Goal: Task Accomplishment & Management: Use online tool/utility

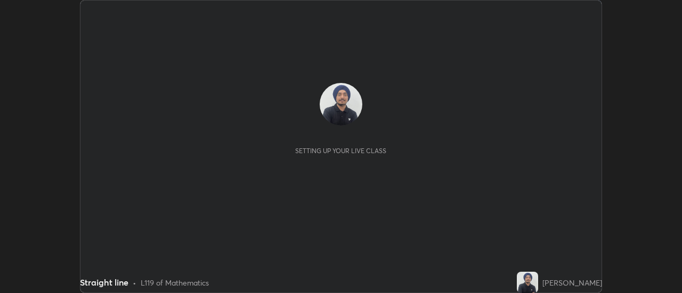
scroll to position [293, 681]
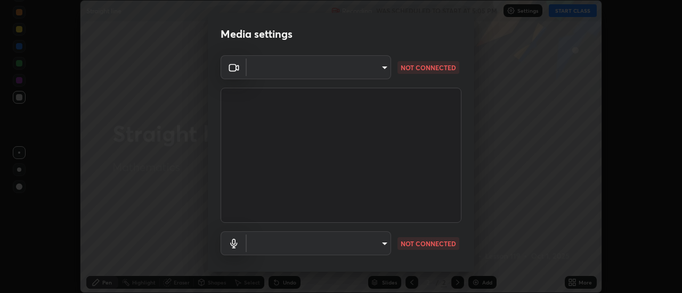
type input "22fd1baf326a4dc2477b81f4db25bcd6a257ae2ff3fe6e8918437301c5c1cc95"
type input "communications"
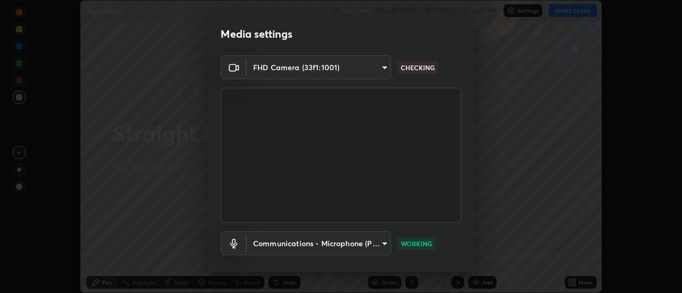
scroll to position [56, 0]
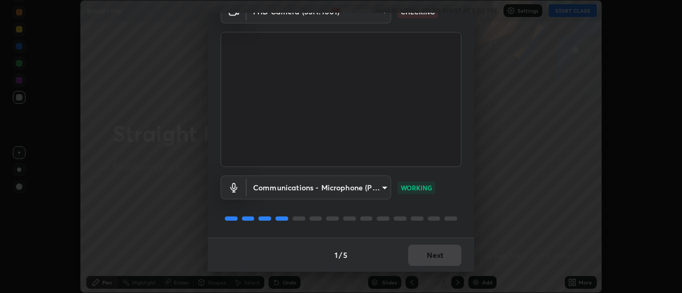
click at [413, 257] on button "Next" at bounding box center [434, 255] width 53 height 21
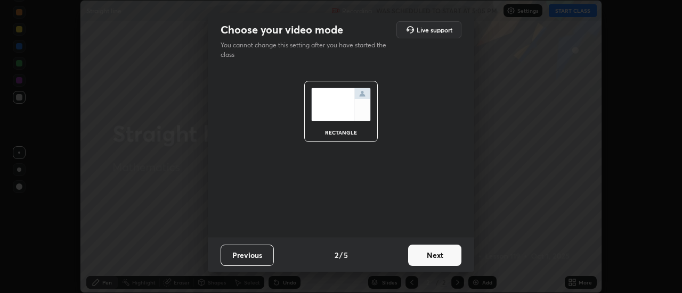
scroll to position [0, 0]
click at [413, 257] on button "Next" at bounding box center [434, 255] width 53 height 21
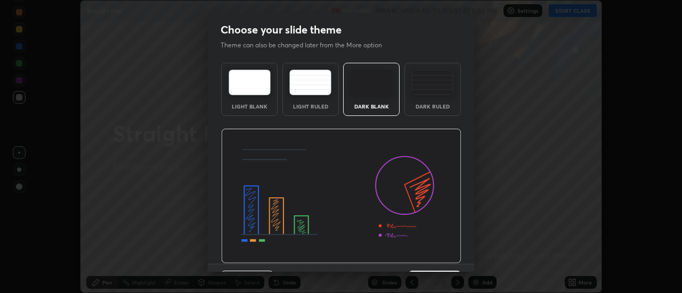
scroll to position [26, 0]
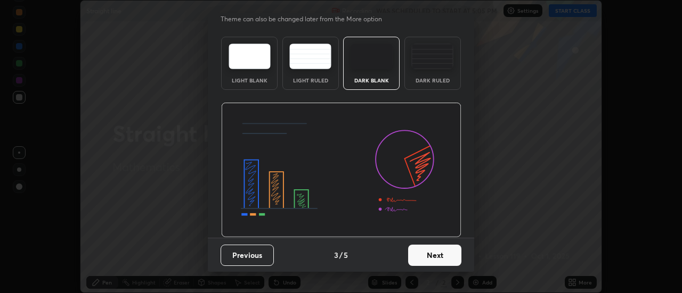
click at [423, 255] on button "Next" at bounding box center [434, 255] width 53 height 21
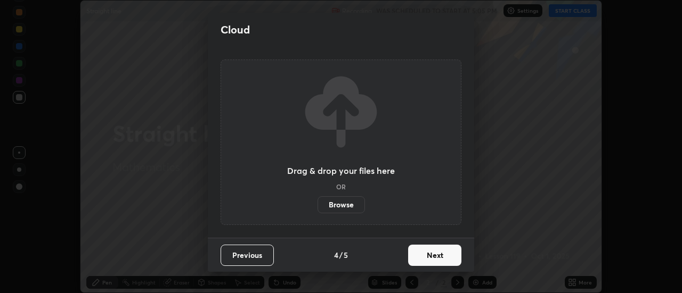
click at [429, 257] on button "Next" at bounding box center [434, 255] width 53 height 21
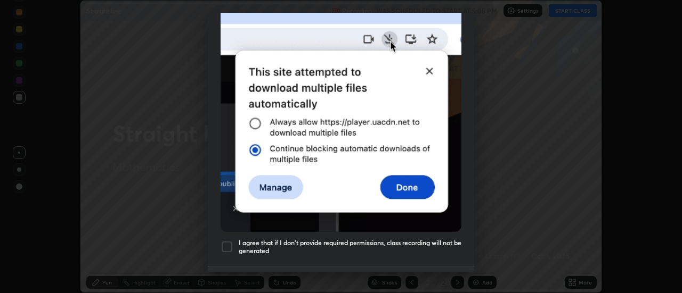
click at [274, 243] on div "Allow "Download multiple files" if prompted: If download blocked popup comes, o…" at bounding box center [341, 42] width 266 height 448
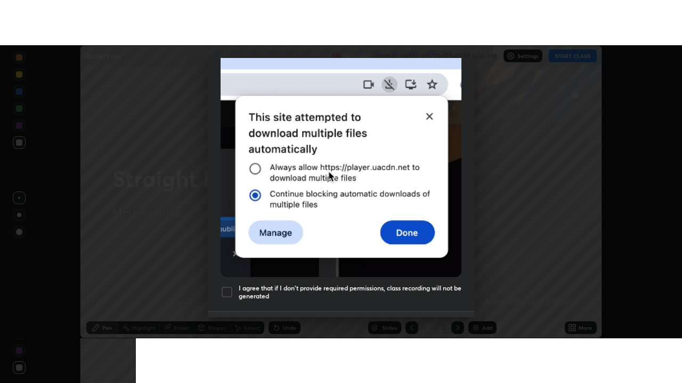
scroll to position [266, 0]
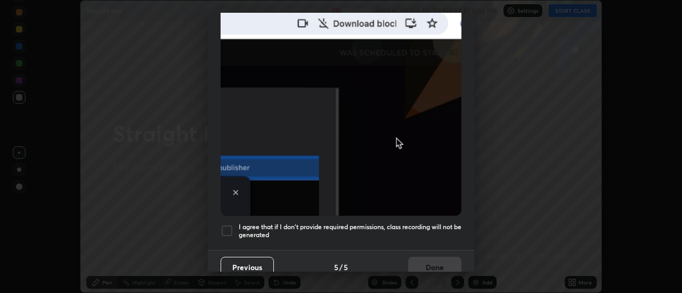
click at [302, 225] on h5 "I agree that if I don't provide required permissions, class recording will not …" at bounding box center [350, 231] width 223 height 17
click at [430, 267] on button "Done" at bounding box center [434, 267] width 53 height 21
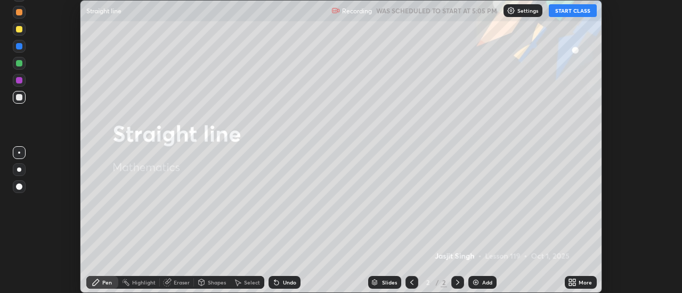
click at [553, 16] on button "START CLASS" at bounding box center [572, 10] width 48 height 13
click at [574, 284] on icon at bounding box center [574, 284] width 3 height 3
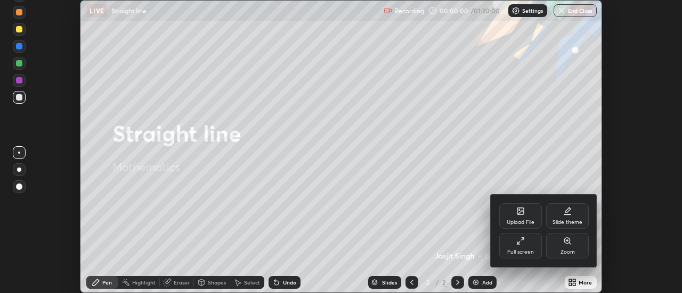
click at [515, 244] on div "Full screen" at bounding box center [520, 246] width 43 height 26
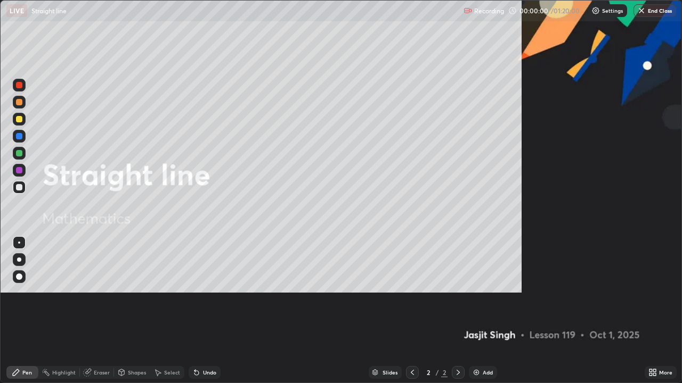
scroll to position [383, 682]
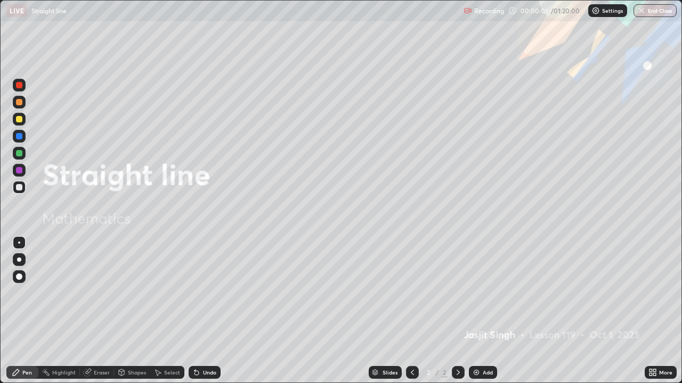
click at [478, 293] on img at bounding box center [476, 372] width 9 height 9
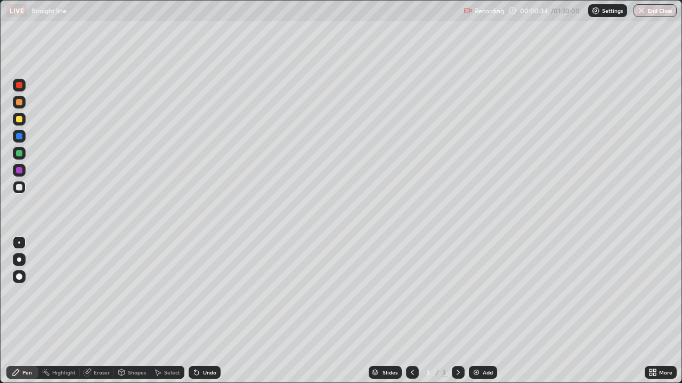
click at [20, 261] on div at bounding box center [19, 260] width 4 height 4
click at [21, 139] on div at bounding box center [19, 136] width 6 height 6
click at [20, 190] on div at bounding box center [19, 187] width 6 height 6
click at [21, 175] on div at bounding box center [19, 170] width 13 height 13
click at [213, 293] on div "Undo" at bounding box center [209, 372] width 13 height 5
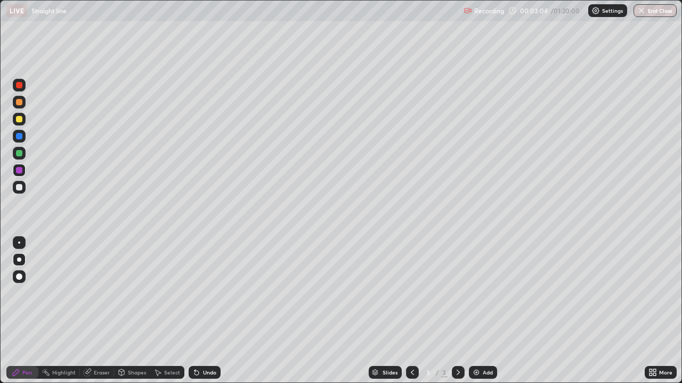
click at [213, 293] on div "Undo" at bounding box center [209, 372] width 13 height 5
click at [217, 293] on div "Undo" at bounding box center [204, 372] width 32 height 13
click at [209, 293] on div "Undo" at bounding box center [209, 372] width 13 height 5
click at [211, 293] on div "Undo" at bounding box center [204, 372] width 32 height 13
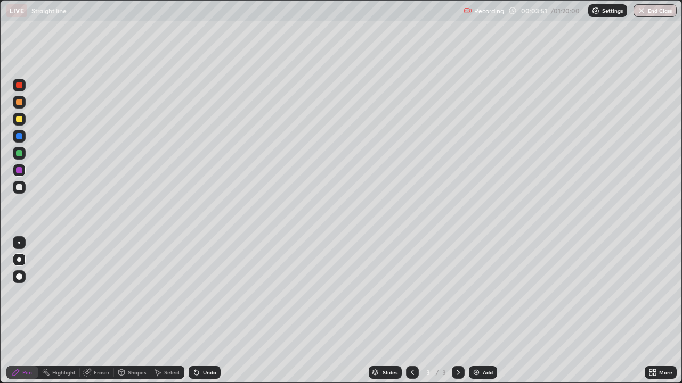
click at [212, 293] on div "Undo" at bounding box center [204, 372] width 32 height 13
click at [214, 293] on div "Undo" at bounding box center [204, 372] width 32 height 13
click at [474, 293] on img at bounding box center [476, 372] width 9 height 9
click at [19, 106] on div at bounding box center [19, 102] width 13 height 13
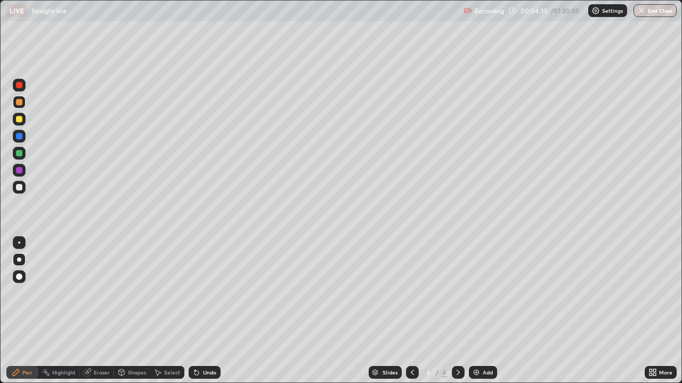
click at [19, 154] on div at bounding box center [19, 153] width 6 height 6
click at [203, 293] on div "Undo" at bounding box center [209, 372] width 13 height 5
click at [411, 293] on icon at bounding box center [412, 372] width 9 height 9
click at [458, 293] on icon at bounding box center [457, 372] width 3 height 5
click at [206, 293] on div "Undo" at bounding box center [209, 372] width 13 height 5
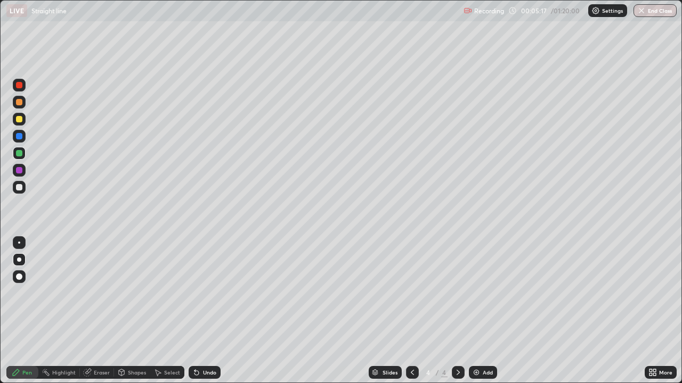
click at [21, 171] on div at bounding box center [19, 170] width 6 height 6
click at [411, 293] on icon at bounding box center [412, 372] width 9 height 9
click at [456, 293] on icon at bounding box center [457, 372] width 3 height 5
click at [411, 293] on icon at bounding box center [412, 372] width 9 height 9
click at [457, 293] on icon at bounding box center [458, 372] width 9 height 9
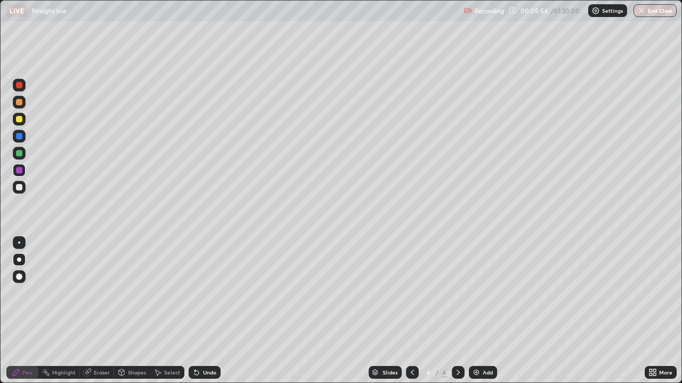
click at [411, 293] on icon at bounding box center [412, 372] width 3 height 5
click at [457, 293] on icon at bounding box center [458, 372] width 9 height 9
click at [207, 293] on div "Undo" at bounding box center [209, 372] width 13 height 5
click at [211, 293] on div "Undo" at bounding box center [204, 372] width 32 height 13
click at [213, 293] on div "Undo" at bounding box center [204, 372] width 32 height 13
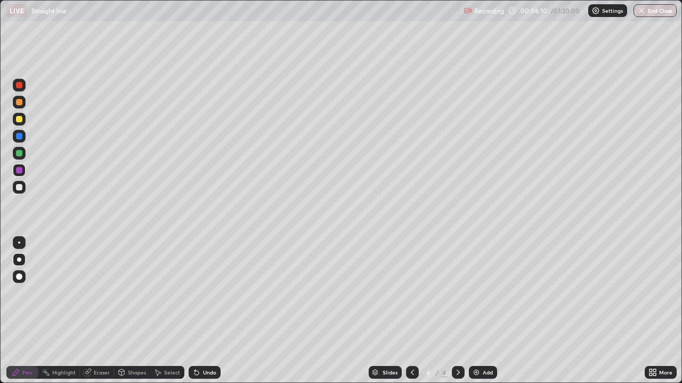
click at [204, 293] on div "Undo" at bounding box center [209, 372] width 13 height 5
click at [207, 293] on div "Undo" at bounding box center [209, 372] width 13 height 5
click at [208, 293] on div "Undo" at bounding box center [209, 372] width 13 height 5
click at [210, 293] on div "Undo" at bounding box center [204, 372] width 32 height 13
click at [19, 187] on div at bounding box center [19, 187] width 6 height 6
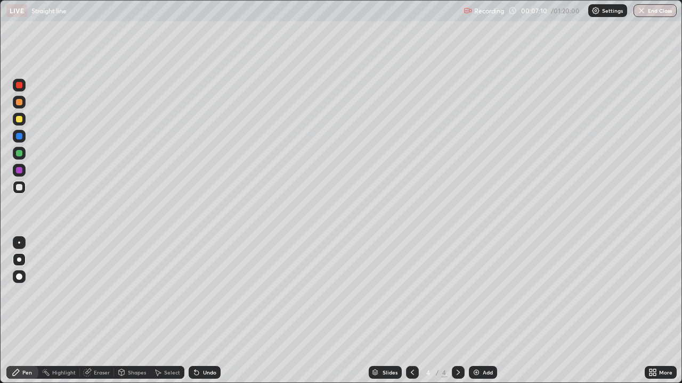
click at [203, 293] on div "Undo" at bounding box center [209, 372] width 13 height 5
click at [477, 293] on img at bounding box center [476, 372] width 9 height 9
click at [22, 104] on div at bounding box center [19, 102] width 13 height 13
click at [21, 190] on div at bounding box center [19, 187] width 6 height 6
click at [21, 173] on div at bounding box center [19, 170] width 6 height 6
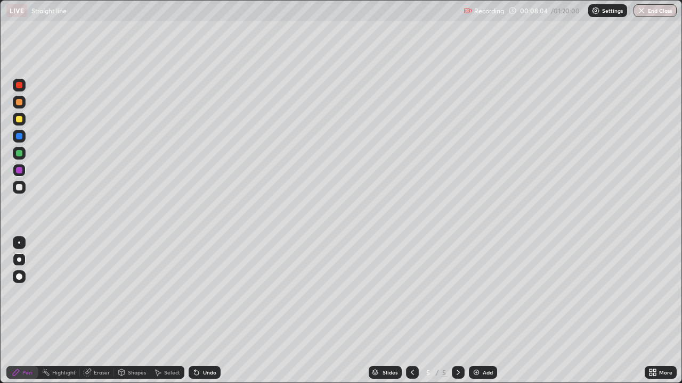
click at [210, 293] on div "Undo" at bounding box center [209, 372] width 13 height 5
click at [22, 137] on div at bounding box center [19, 136] width 6 height 6
click at [20, 188] on div at bounding box center [19, 187] width 6 height 6
click at [21, 122] on div at bounding box center [19, 119] width 13 height 13
click at [210, 293] on div "Undo" at bounding box center [209, 372] width 13 height 5
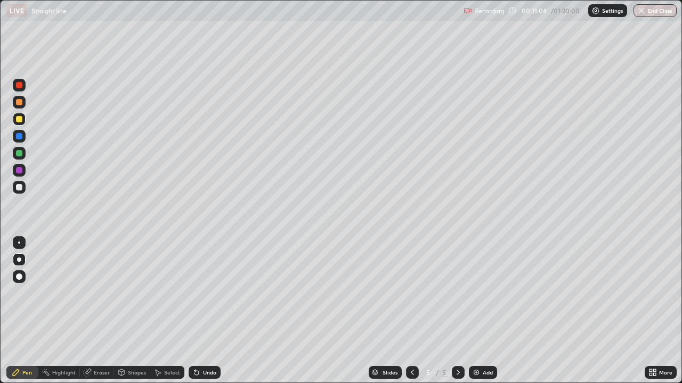
click at [211, 293] on div "Undo" at bounding box center [209, 372] width 13 height 5
click at [20, 153] on div at bounding box center [19, 153] width 6 height 6
click at [18, 188] on div at bounding box center [19, 187] width 6 height 6
click at [212, 293] on div "Undo" at bounding box center [204, 372] width 32 height 13
click at [204, 293] on div "Undo" at bounding box center [209, 372] width 13 height 5
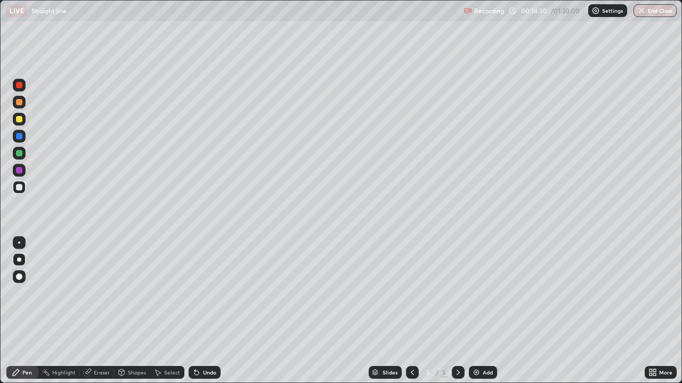
click at [194, 293] on icon at bounding box center [194, 370] width 1 height 1
click at [210, 293] on div "Undo" at bounding box center [209, 372] width 13 height 5
click at [212, 293] on div "Undo" at bounding box center [204, 372] width 32 height 13
click at [215, 293] on div "Undo" at bounding box center [204, 372] width 32 height 13
click at [20, 170] on div at bounding box center [19, 170] width 6 height 6
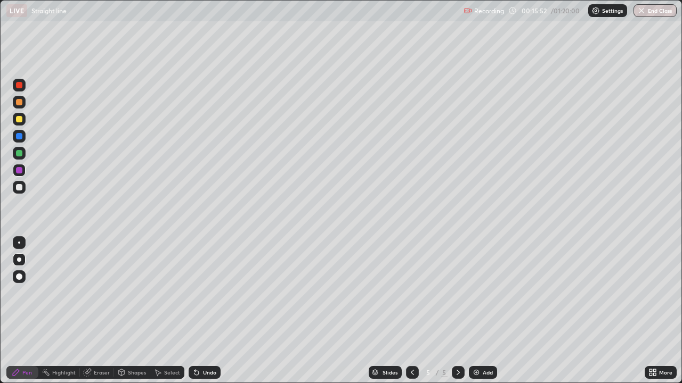
click at [19, 134] on div at bounding box center [19, 136] width 6 height 6
click at [19, 176] on div at bounding box center [19, 170] width 13 height 13
click at [210, 293] on div "Undo" at bounding box center [209, 372] width 13 height 5
click at [214, 293] on div "Undo" at bounding box center [209, 372] width 13 height 5
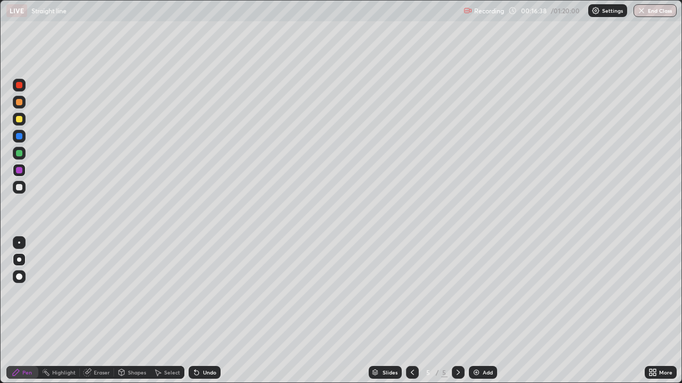
click at [215, 293] on div "Undo" at bounding box center [204, 372] width 32 height 13
click at [216, 293] on div "Undo" at bounding box center [204, 372] width 32 height 13
click at [21, 125] on div at bounding box center [19, 119] width 13 height 13
click at [210, 293] on div "Undo" at bounding box center [204, 372] width 32 height 13
click at [478, 293] on img at bounding box center [476, 372] width 9 height 9
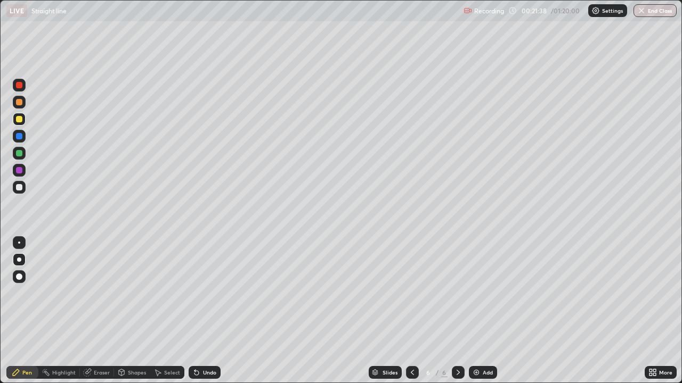
click at [22, 107] on div at bounding box center [19, 102] width 13 height 13
click at [19, 173] on div at bounding box center [19, 170] width 6 height 6
click at [205, 293] on div "Undo" at bounding box center [209, 372] width 13 height 5
click at [208, 293] on div "Undo" at bounding box center [209, 372] width 13 height 5
click at [210, 293] on div "Undo" at bounding box center [209, 372] width 13 height 5
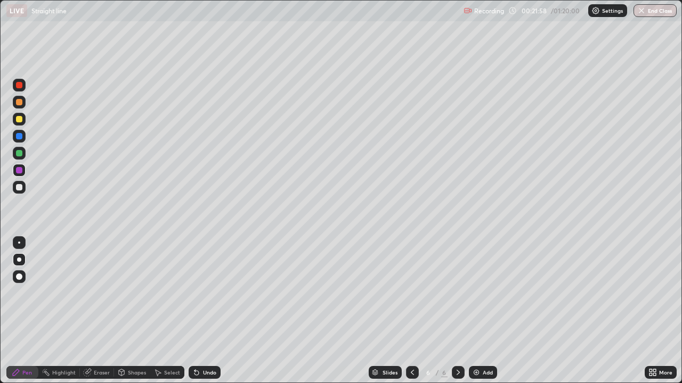
click at [209, 293] on div "Undo" at bounding box center [209, 372] width 13 height 5
click at [210, 293] on div "Undo" at bounding box center [209, 372] width 13 height 5
click at [20, 155] on div at bounding box center [19, 153] width 6 height 6
click at [203, 293] on div "Undo" at bounding box center [209, 372] width 13 height 5
click at [475, 293] on img at bounding box center [476, 372] width 9 height 9
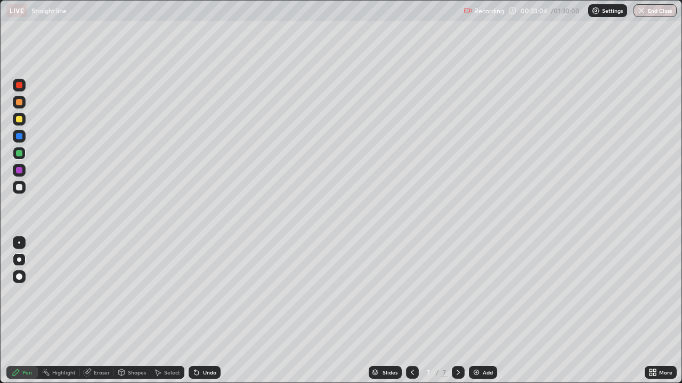
click at [20, 106] on div at bounding box center [19, 102] width 13 height 13
click at [19, 120] on div at bounding box center [19, 119] width 6 height 6
click at [20, 154] on div at bounding box center [19, 153] width 6 height 6
click at [19, 171] on div at bounding box center [19, 170] width 6 height 6
click at [19, 138] on div at bounding box center [19, 136] width 6 height 6
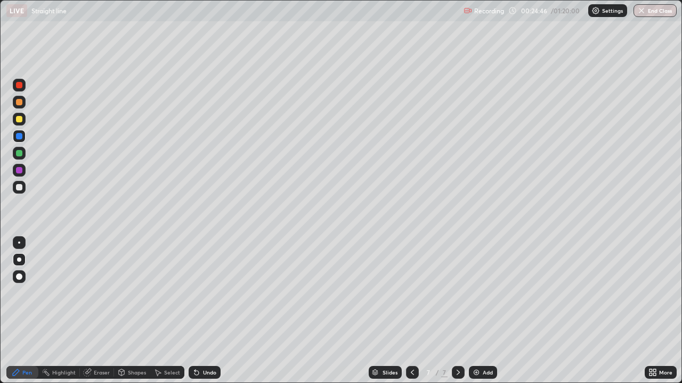
click at [18, 104] on div at bounding box center [19, 102] width 6 height 6
click at [20, 142] on div at bounding box center [19, 136] width 13 height 13
click at [19, 173] on div at bounding box center [19, 170] width 6 height 6
click at [215, 293] on div "Undo" at bounding box center [204, 372] width 32 height 13
click at [204, 293] on div "Undo" at bounding box center [209, 372] width 13 height 5
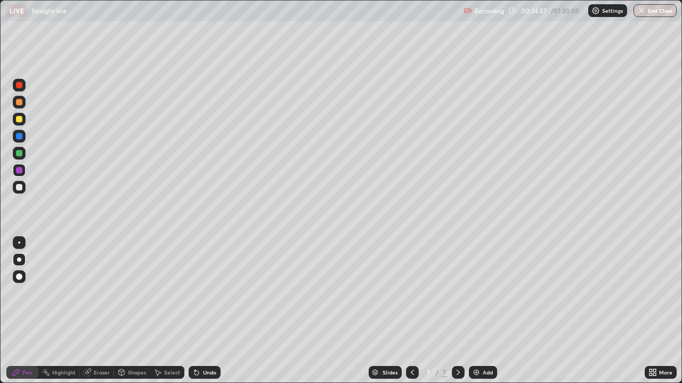
click at [206, 293] on div "Undo" at bounding box center [209, 372] width 13 height 5
click at [207, 293] on div "Undo" at bounding box center [209, 372] width 13 height 5
click at [199, 293] on div "Undo" at bounding box center [204, 372] width 32 height 13
click at [203, 293] on div "Undo" at bounding box center [204, 372] width 32 height 13
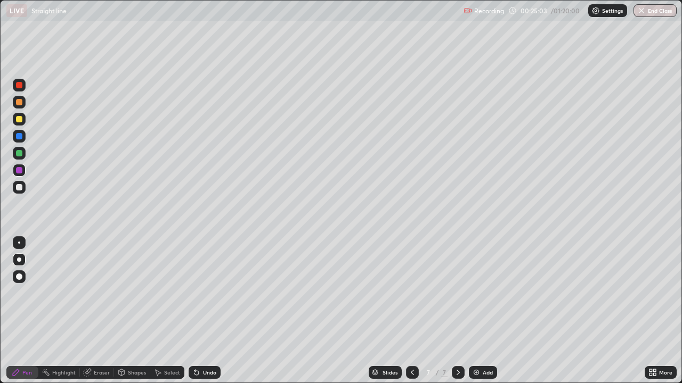
click at [204, 293] on div "Undo" at bounding box center [209, 372] width 13 height 5
click at [200, 293] on div "Undo" at bounding box center [204, 372] width 32 height 13
click at [19, 103] on div at bounding box center [19, 102] width 6 height 6
click at [19, 155] on div at bounding box center [19, 153] width 6 height 6
click at [21, 175] on div at bounding box center [19, 170] width 13 height 13
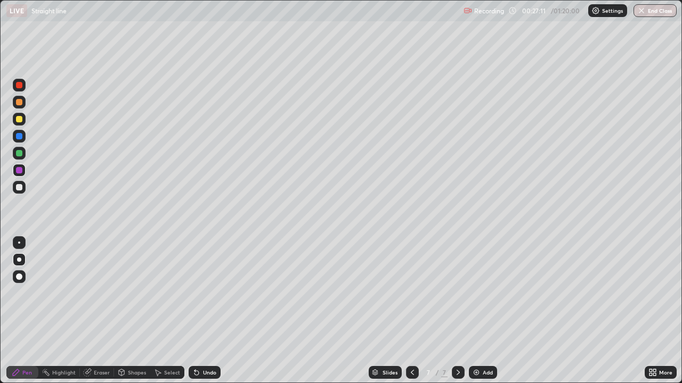
click at [203, 293] on div "Undo" at bounding box center [204, 372] width 32 height 13
click at [206, 293] on div "Undo" at bounding box center [209, 372] width 13 height 5
click at [20, 120] on div at bounding box center [19, 119] width 6 height 6
click at [21, 141] on div at bounding box center [19, 136] width 13 height 13
click at [213, 293] on div "Undo" at bounding box center [209, 372] width 13 height 5
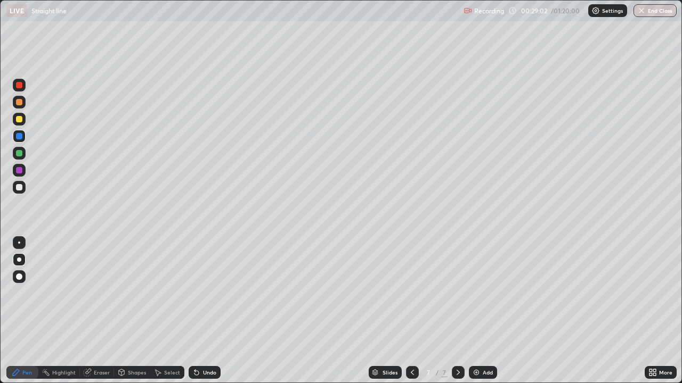
click at [210, 293] on div "Undo" at bounding box center [209, 372] width 13 height 5
click at [475, 293] on img at bounding box center [476, 372] width 9 height 9
click at [204, 293] on div "Undo" at bounding box center [204, 372] width 32 height 13
click at [204, 293] on div "Undo" at bounding box center [209, 372] width 13 height 5
click at [203, 293] on div "Undo" at bounding box center [204, 372] width 32 height 13
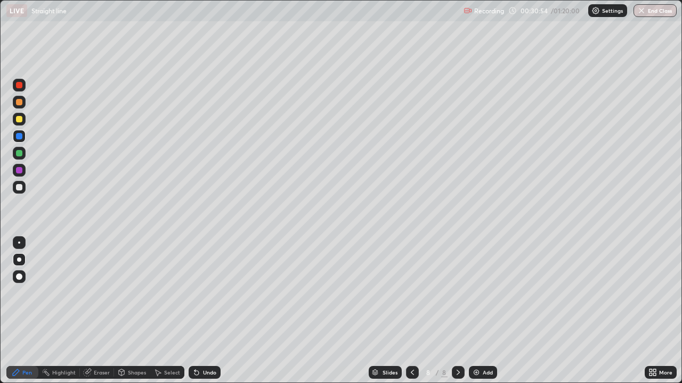
click at [203, 293] on div "Undo" at bounding box center [204, 372] width 32 height 13
click at [216, 293] on div "Undo" at bounding box center [204, 372] width 32 height 13
click at [212, 293] on div "Undo" at bounding box center [209, 372] width 13 height 5
click at [20, 102] on div at bounding box center [19, 102] width 6 height 6
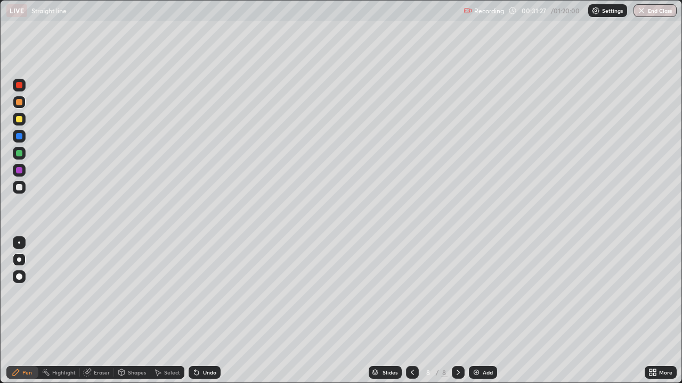
click at [21, 187] on div at bounding box center [19, 187] width 6 height 6
click at [411, 293] on icon at bounding box center [412, 372] width 9 height 9
click at [456, 293] on icon at bounding box center [458, 372] width 9 height 9
click at [411, 293] on icon at bounding box center [412, 372] width 9 height 9
click at [458, 293] on icon at bounding box center [458, 372] width 9 height 9
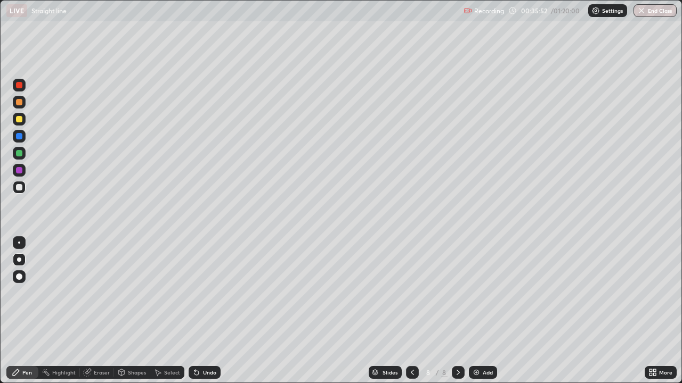
click at [412, 293] on icon at bounding box center [412, 372] width 9 height 9
click at [211, 293] on div "Undo" at bounding box center [209, 372] width 13 height 5
click at [19, 153] on div at bounding box center [19, 153] width 6 height 6
click at [200, 293] on div "Undo" at bounding box center [204, 372] width 32 height 13
click at [203, 293] on div "Undo" at bounding box center [209, 372] width 13 height 5
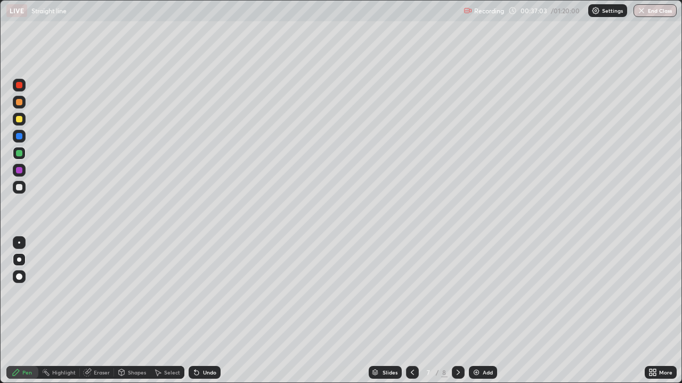
click at [457, 293] on icon at bounding box center [458, 372] width 9 height 9
click at [406, 293] on div at bounding box center [412, 372] width 13 height 13
click at [204, 293] on div "Undo" at bounding box center [209, 372] width 13 height 5
click at [207, 293] on div "Undo" at bounding box center [209, 372] width 13 height 5
click at [211, 293] on div "Undo" at bounding box center [209, 372] width 13 height 5
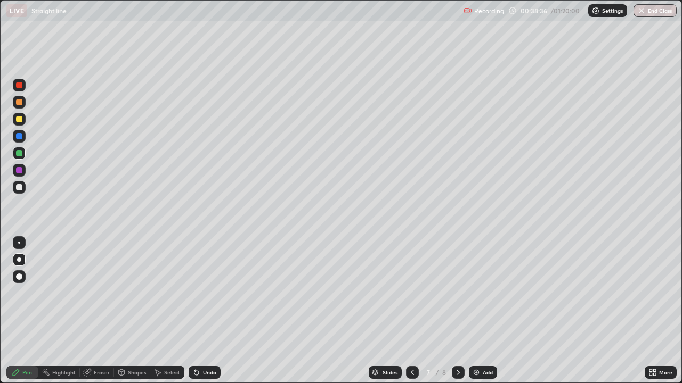
click at [210, 293] on div "Undo" at bounding box center [209, 372] width 13 height 5
click at [211, 293] on div "Undo" at bounding box center [204, 372] width 32 height 13
click at [457, 293] on icon at bounding box center [458, 372] width 9 height 9
click at [475, 293] on img at bounding box center [476, 372] width 9 height 9
click at [204, 293] on div "Undo" at bounding box center [209, 372] width 13 height 5
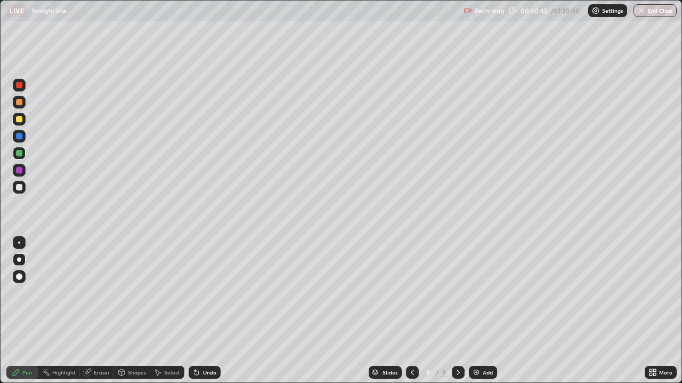
click at [103, 293] on div "Eraser" at bounding box center [102, 372] width 16 height 5
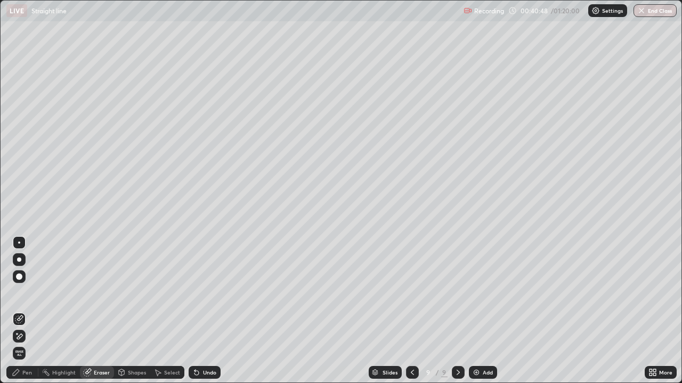
click at [23, 293] on div "Pen" at bounding box center [27, 372] width 10 height 5
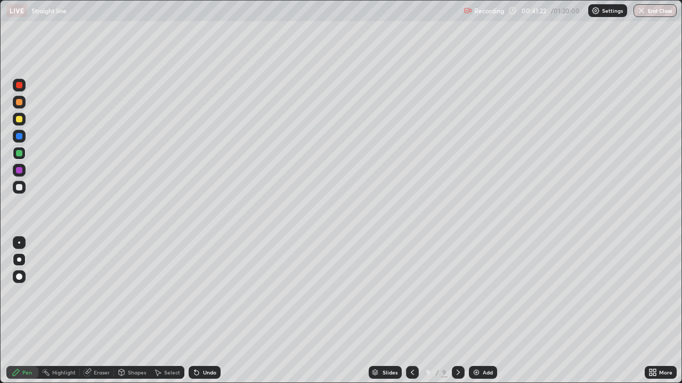
click at [19, 174] on div at bounding box center [19, 170] width 13 height 13
click at [207, 293] on div "Undo" at bounding box center [204, 372] width 32 height 13
click at [206, 293] on div "Undo" at bounding box center [209, 372] width 13 height 5
click at [199, 293] on icon at bounding box center [196, 372] width 9 height 9
click at [201, 293] on div "Undo" at bounding box center [204, 372] width 32 height 13
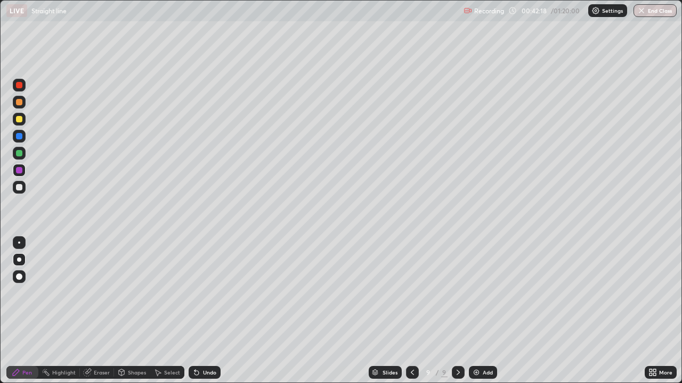
click at [412, 293] on icon at bounding box center [412, 372] width 9 height 9
click at [411, 293] on icon at bounding box center [412, 372] width 9 height 9
click at [482, 293] on div "Add" at bounding box center [487, 372] width 10 height 5
click at [23, 140] on div at bounding box center [19, 136] width 13 height 13
click at [242, 293] on div "Slides 8 / 10 Add" at bounding box center [432, 372] width 424 height 21
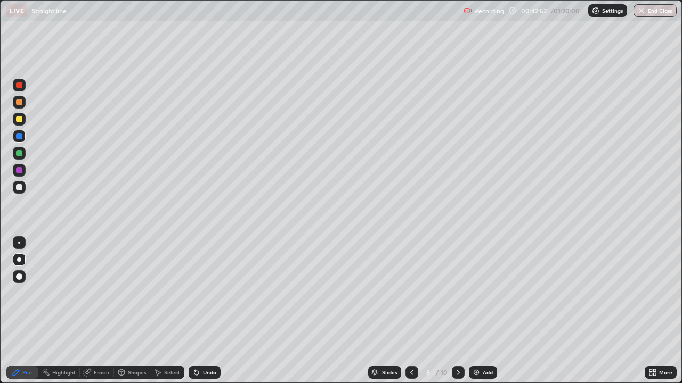
click at [205, 293] on div "Undo" at bounding box center [204, 372] width 32 height 13
click at [206, 293] on div "Undo" at bounding box center [209, 372] width 13 height 5
click at [21, 190] on div at bounding box center [19, 187] width 6 height 6
click at [204, 293] on div "Undo" at bounding box center [204, 372] width 32 height 13
click at [203, 293] on div "Undo" at bounding box center [209, 372] width 13 height 5
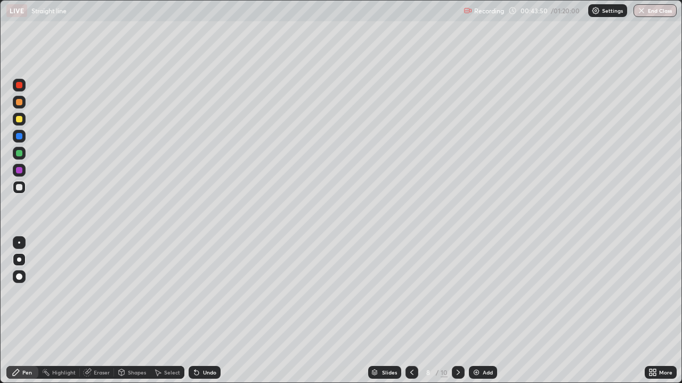
click at [203, 293] on div "Undo" at bounding box center [209, 372] width 13 height 5
click at [457, 293] on icon at bounding box center [458, 372] width 9 height 9
click at [410, 293] on icon at bounding box center [411, 372] width 9 height 9
click at [411, 293] on icon at bounding box center [411, 372] width 9 height 9
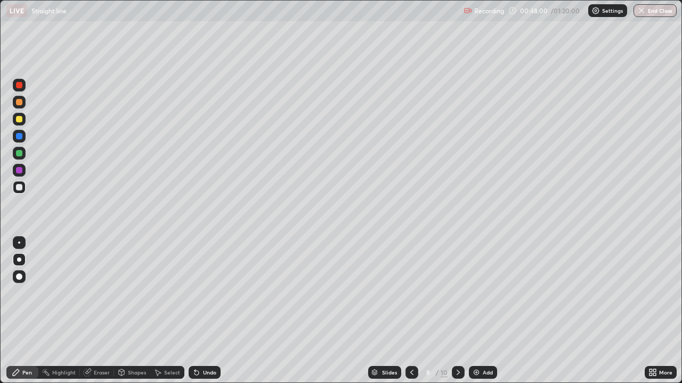
click at [457, 293] on icon at bounding box center [458, 372] width 9 height 9
click at [456, 293] on icon at bounding box center [458, 372] width 9 height 9
click at [476, 293] on img at bounding box center [476, 372] width 9 height 9
click at [21, 106] on div at bounding box center [19, 102] width 13 height 13
click at [196, 293] on icon at bounding box center [196, 373] width 4 height 4
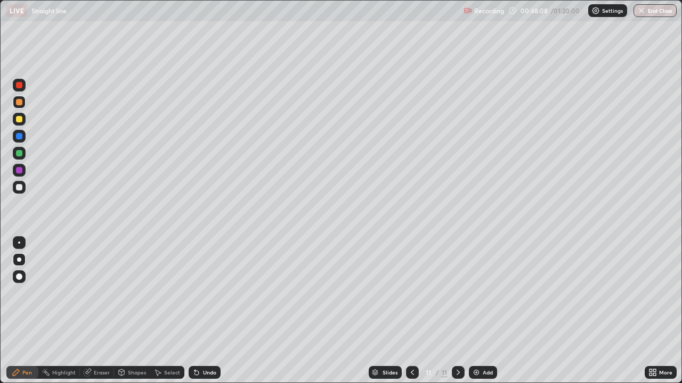
click at [17, 153] on div at bounding box center [19, 153] width 6 height 6
click at [19, 120] on div at bounding box center [19, 119] width 6 height 6
click at [20, 154] on div at bounding box center [19, 153] width 6 height 6
click at [198, 293] on icon at bounding box center [196, 372] width 9 height 9
click at [20, 122] on div at bounding box center [19, 119] width 6 height 6
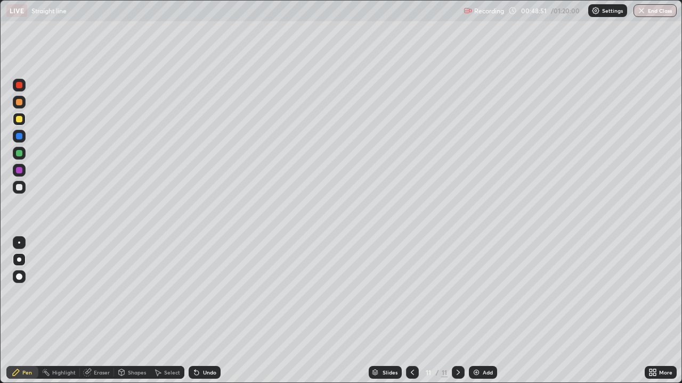
click at [198, 293] on div "Undo" at bounding box center [204, 372] width 32 height 13
click at [199, 293] on div "Undo" at bounding box center [204, 372] width 32 height 13
click at [198, 293] on icon at bounding box center [196, 372] width 9 height 9
click at [20, 187] on div at bounding box center [19, 187] width 6 height 6
click at [195, 293] on icon at bounding box center [196, 373] width 4 height 4
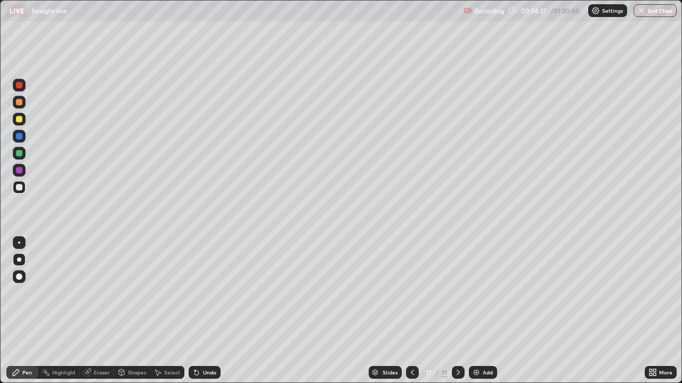
click at [203, 293] on div "Undo" at bounding box center [209, 372] width 13 height 5
click at [205, 293] on div "Undo" at bounding box center [209, 372] width 13 height 5
click at [207, 293] on div "Undo" at bounding box center [209, 372] width 13 height 5
click at [208, 293] on div "Undo" at bounding box center [209, 372] width 13 height 5
click at [211, 293] on div "Undo" at bounding box center [209, 372] width 13 height 5
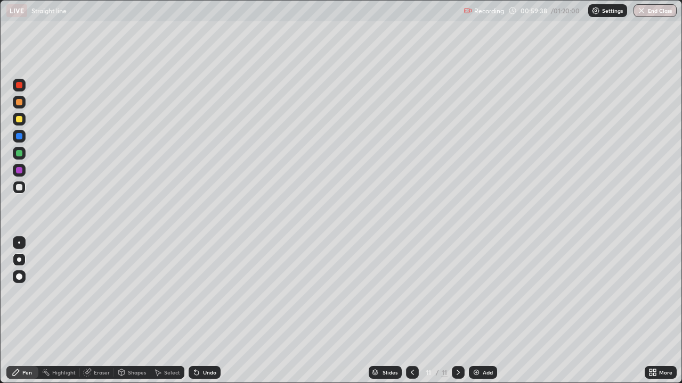
click at [17, 172] on div at bounding box center [19, 170] width 6 height 6
click at [203, 293] on div "Undo" at bounding box center [209, 372] width 13 height 5
click at [19, 193] on div at bounding box center [19, 187] width 13 height 13
click at [195, 293] on icon at bounding box center [196, 373] width 4 height 4
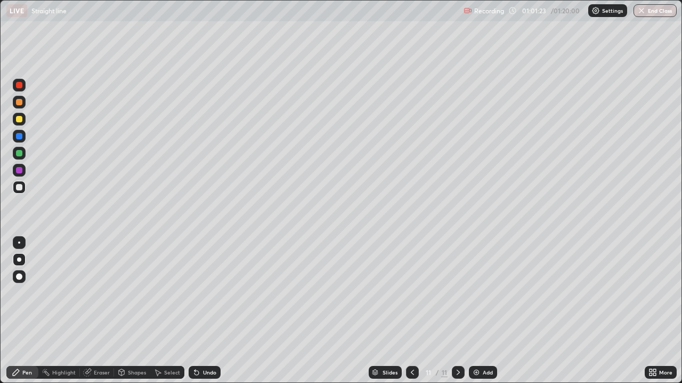
click at [200, 293] on div "Undo" at bounding box center [204, 372] width 32 height 13
click at [199, 293] on div "Undo" at bounding box center [204, 372] width 32 height 13
click at [202, 293] on div "Undo" at bounding box center [204, 372] width 32 height 13
click at [213, 293] on div "Undo" at bounding box center [209, 372] width 13 height 5
click at [211, 293] on div "Undo" at bounding box center [209, 372] width 13 height 5
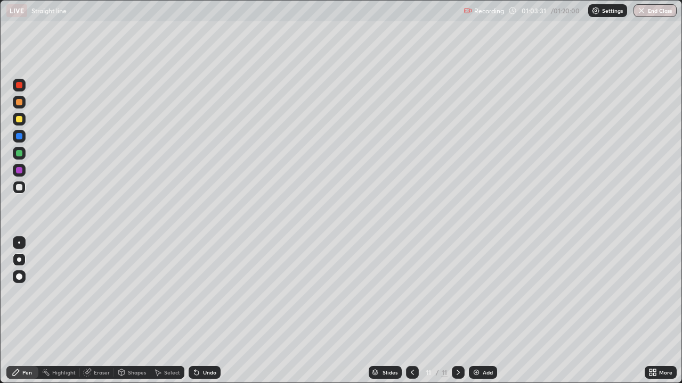
click at [209, 293] on div "Undo" at bounding box center [209, 372] width 13 height 5
click at [652, 15] on button "End Class" at bounding box center [654, 10] width 43 height 13
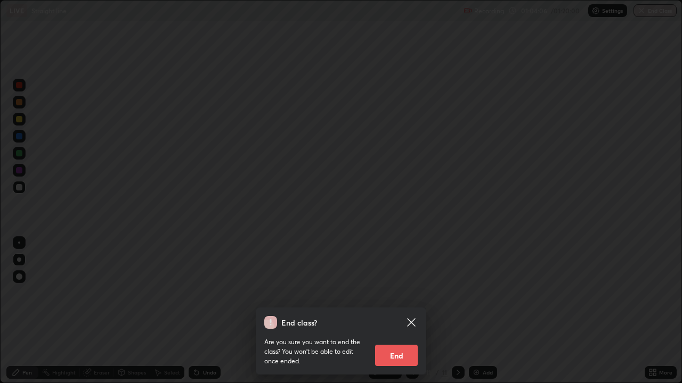
click at [401, 293] on button "End" at bounding box center [396, 355] width 43 height 21
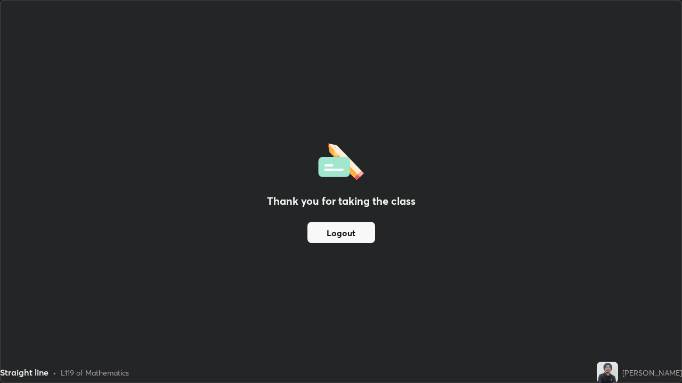
click at [348, 234] on button "Logout" at bounding box center [341, 232] width 68 height 21
